Goal: Information Seeking & Learning: Learn about a topic

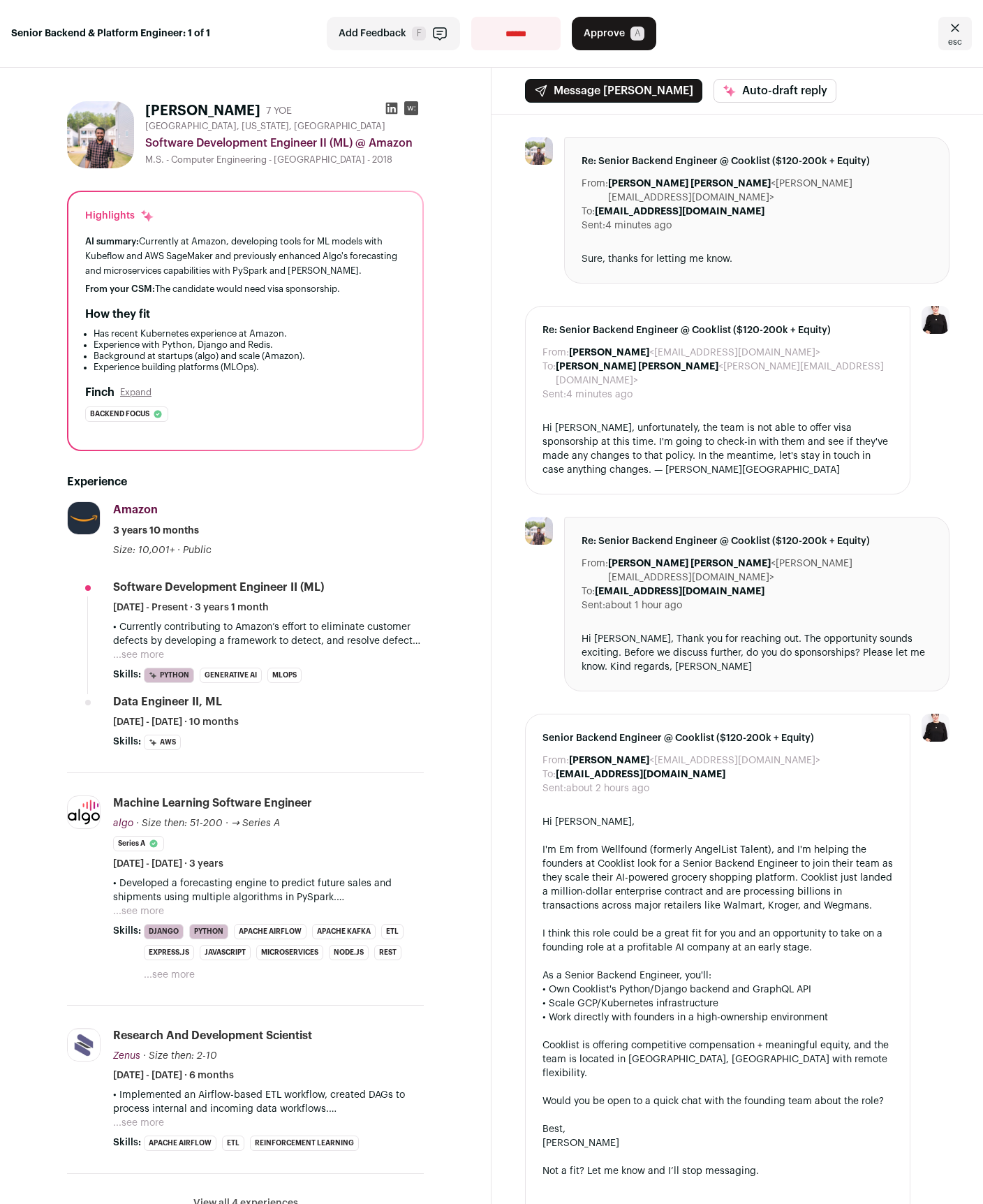
click at [385, 109] on icon at bounding box center [391, 108] width 14 height 14
click at [142, 913] on button "...see more" at bounding box center [138, 911] width 51 height 14
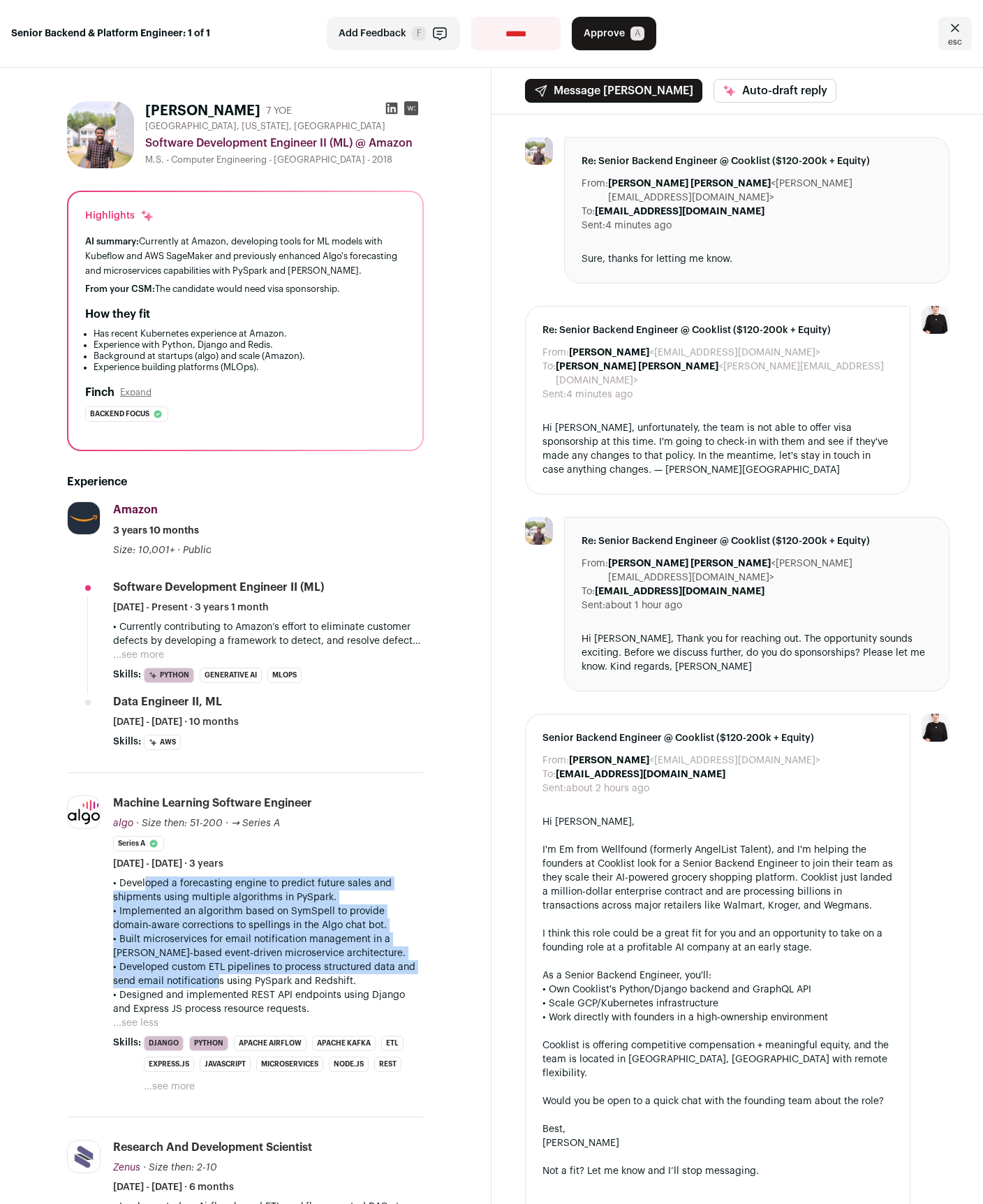
drag, startPoint x: 134, startPoint y: 886, endPoint x: 214, endPoint y: 982, distance: 125.0
click at [214, 982] on div "• Developed a forecasting engine to predict future sales and shipments using mu…" at bounding box center [268, 946] width 311 height 139
click at [214, 982] on p "• Developed custom ETL pipelines to process structured data and send email noti…" at bounding box center [268, 974] width 311 height 28
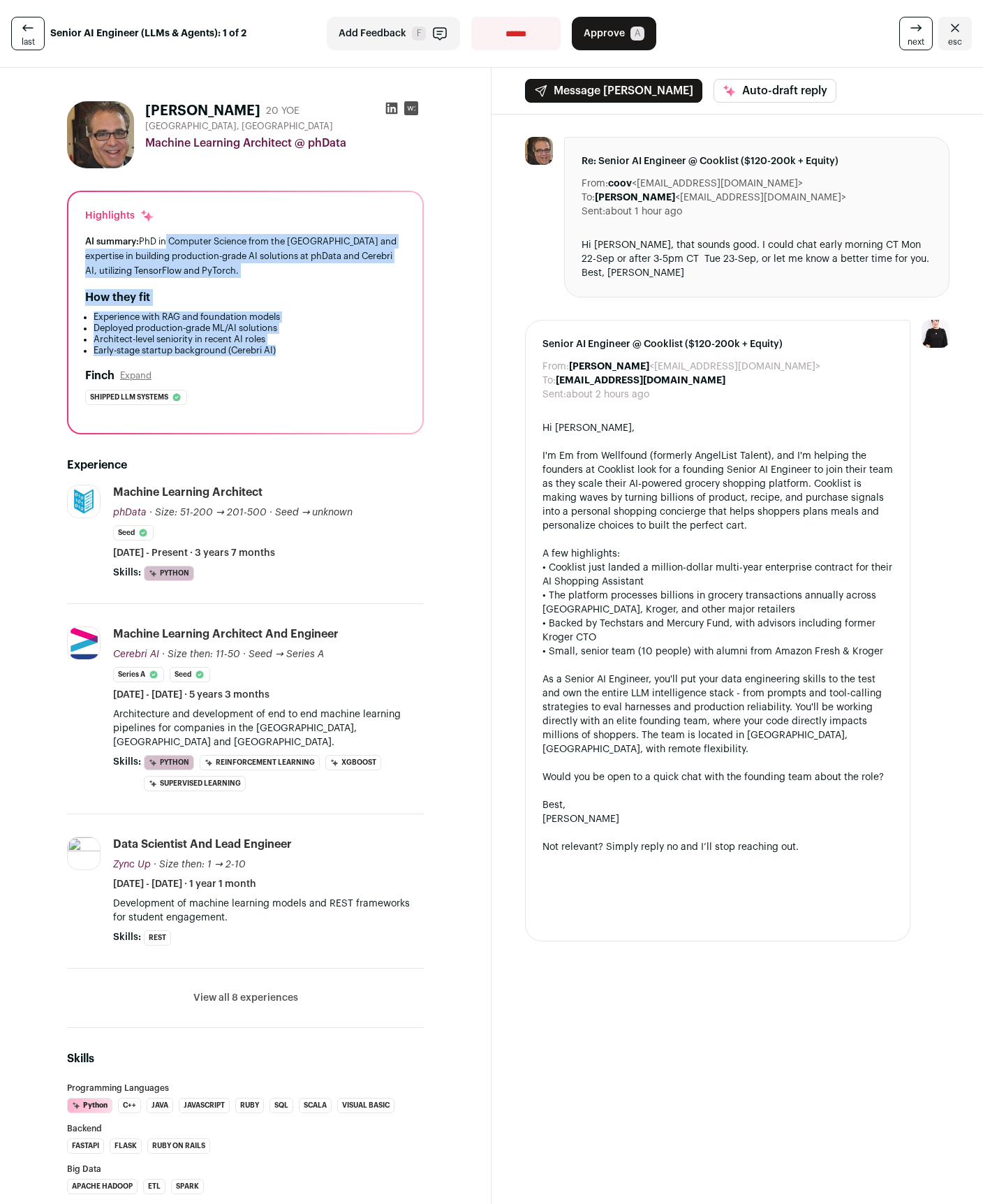
drag, startPoint x: 165, startPoint y: 236, endPoint x: 286, endPoint y: 351, distance: 166.9
click at [286, 351] on div "Highlights AI summary: PhD in Computer Science from the [GEOGRAPHIC_DATA] and e…" at bounding box center [245, 313] width 354 height 241
click at [286, 351] on li "Early-stage startup background (Cerebri AI)" at bounding box center [249, 350] width 312 height 11
